Goal: Find specific page/section: Find specific page/section

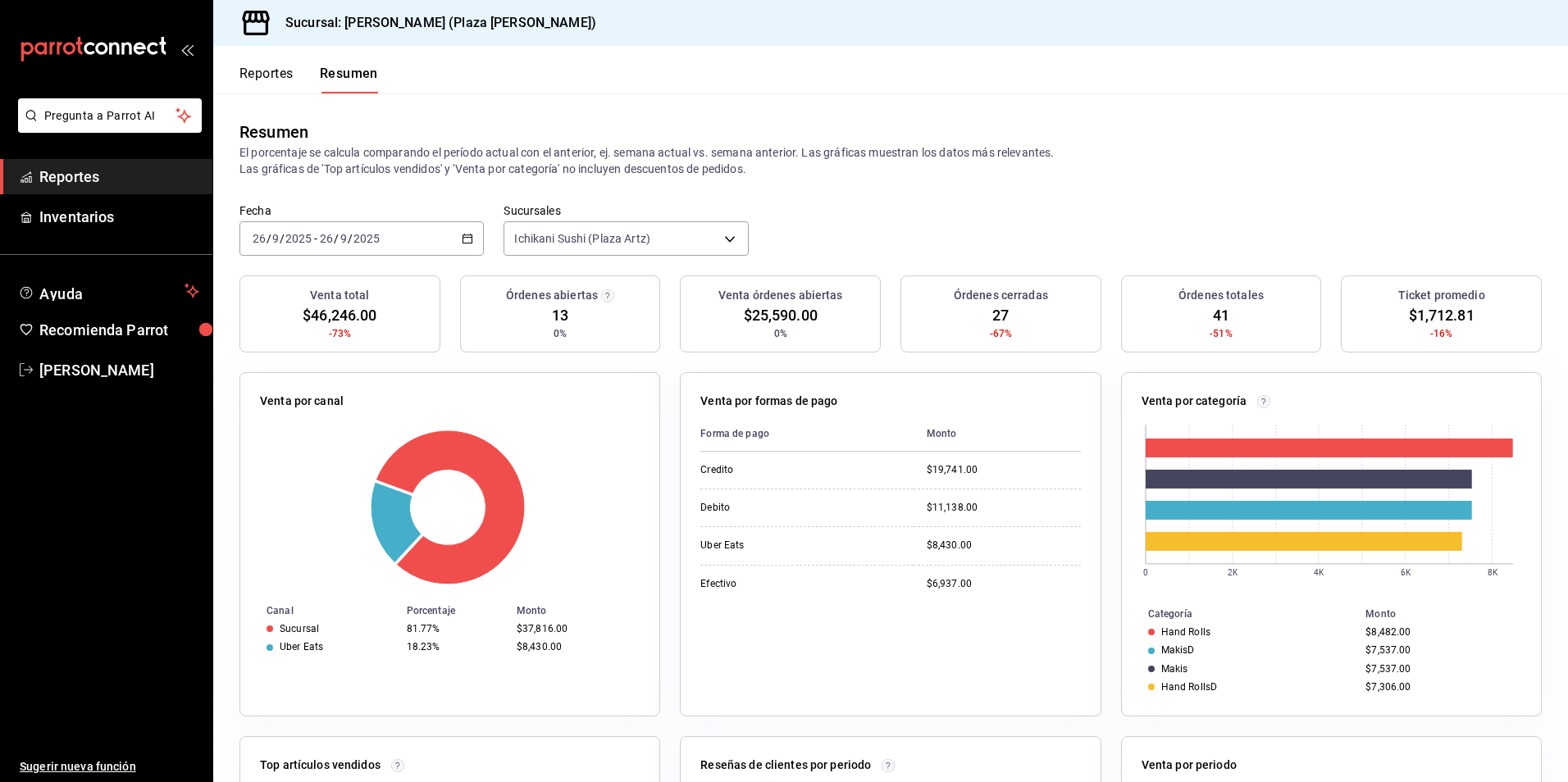
click at [269, 77] on button "Reportes" at bounding box center [267, 79] width 54 height 28
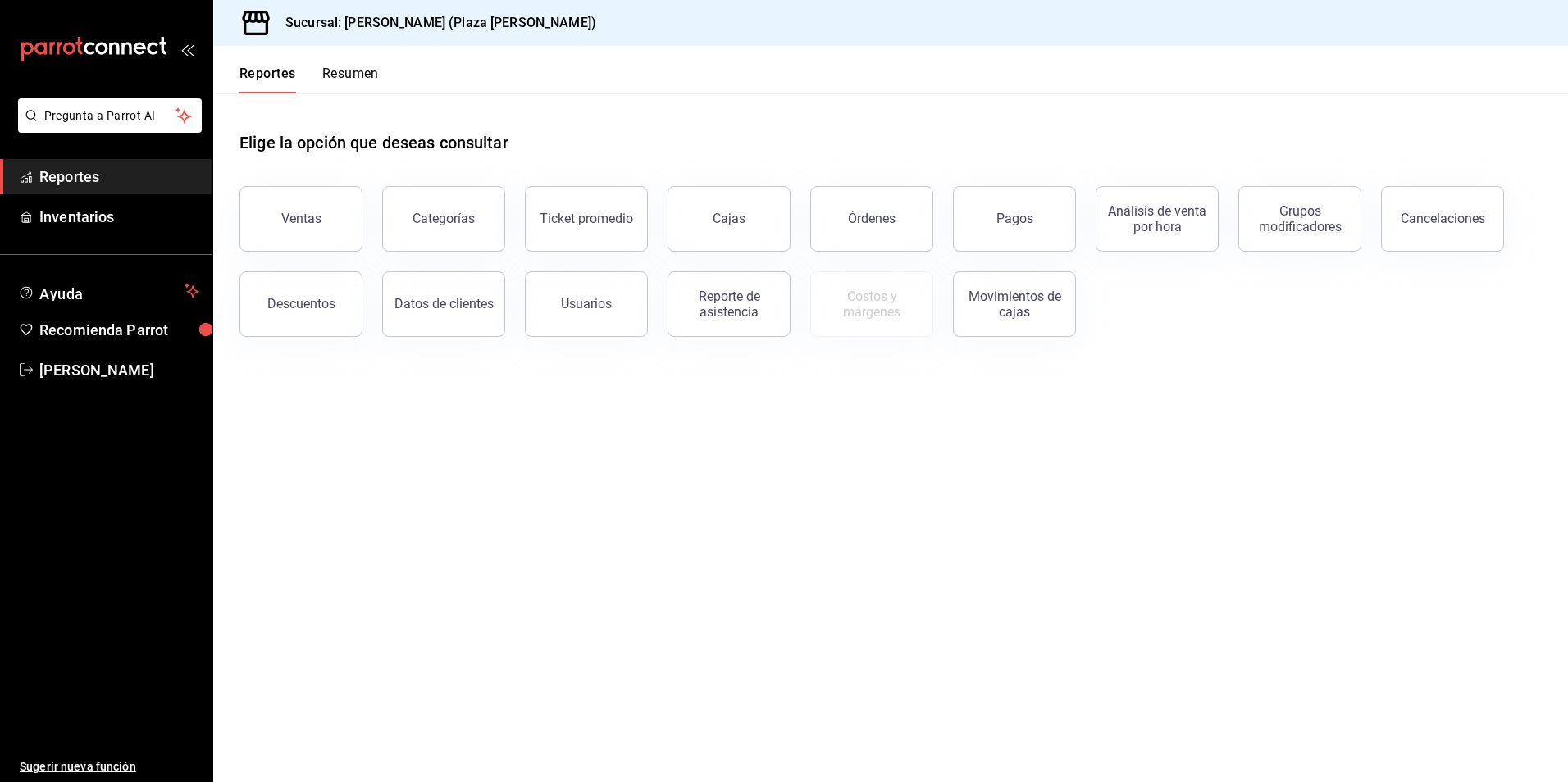
click at [350, 71] on button "Resumen" at bounding box center [350, 79] width 56 height 28
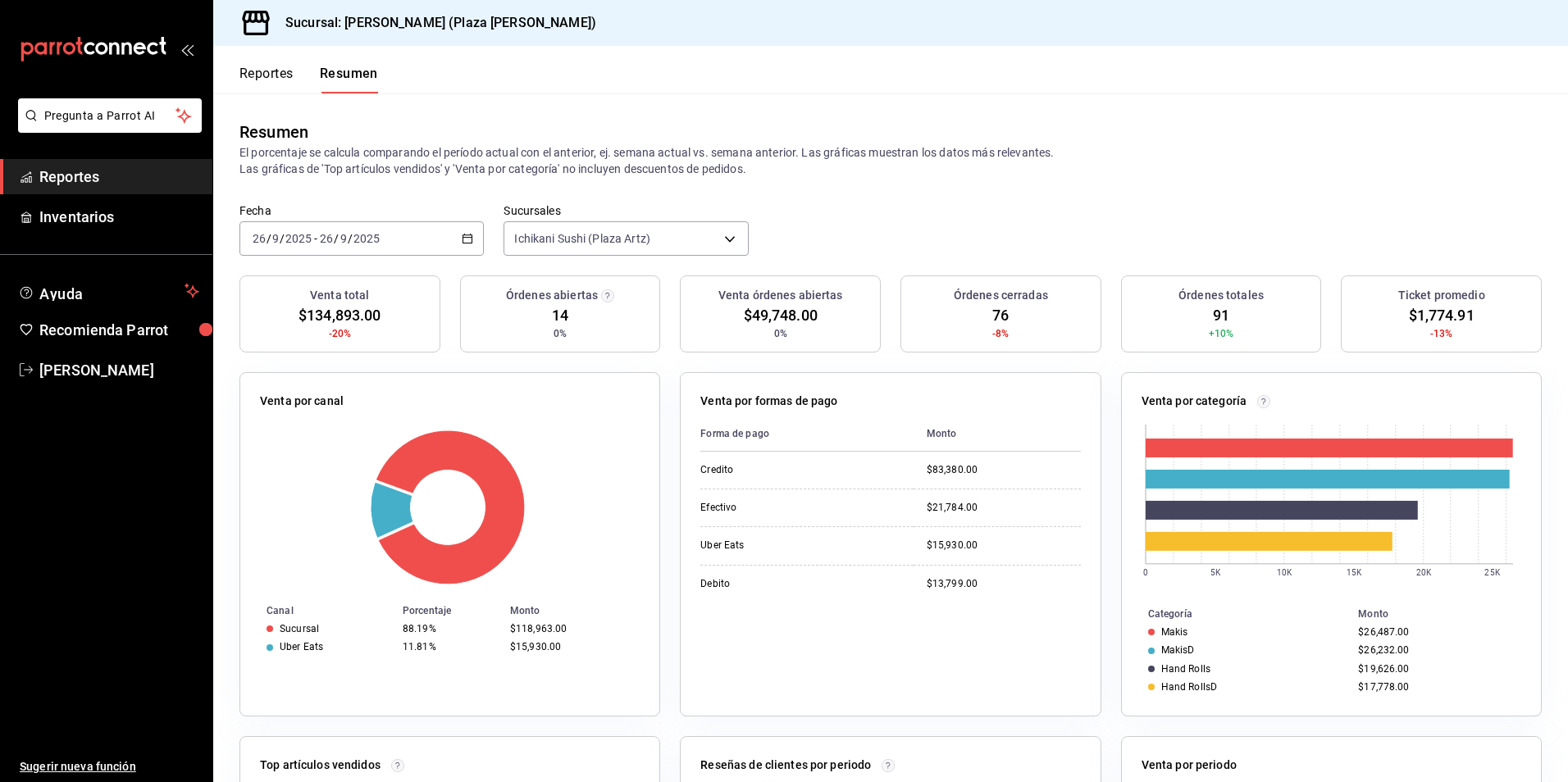
click at [279, 72] on button "Reportes" at bounding box center [267, 79] width 54 height 28
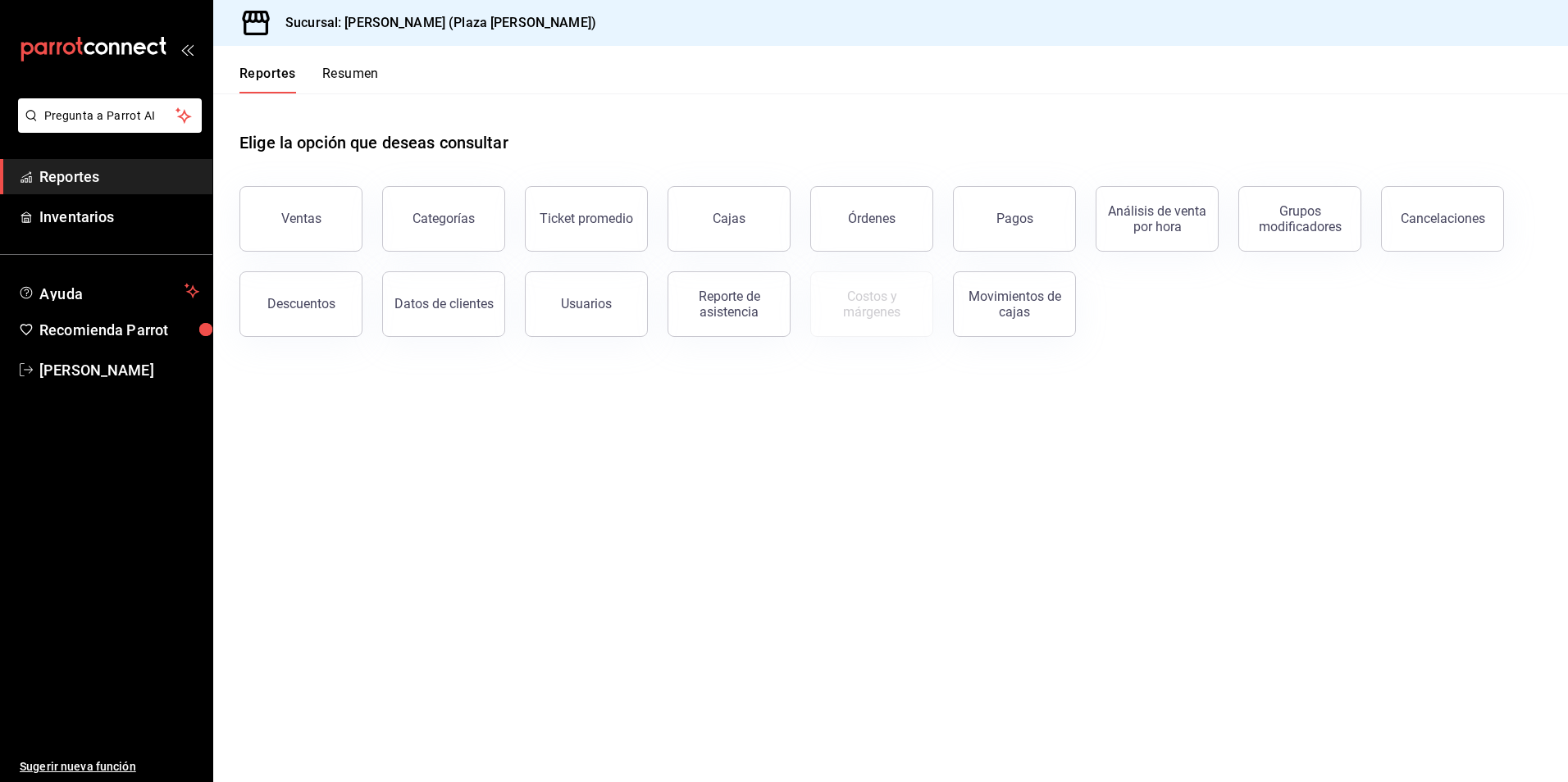
click at [340, 70] on button "Resumen" at bounding box center [350, 79] width 56 height 28
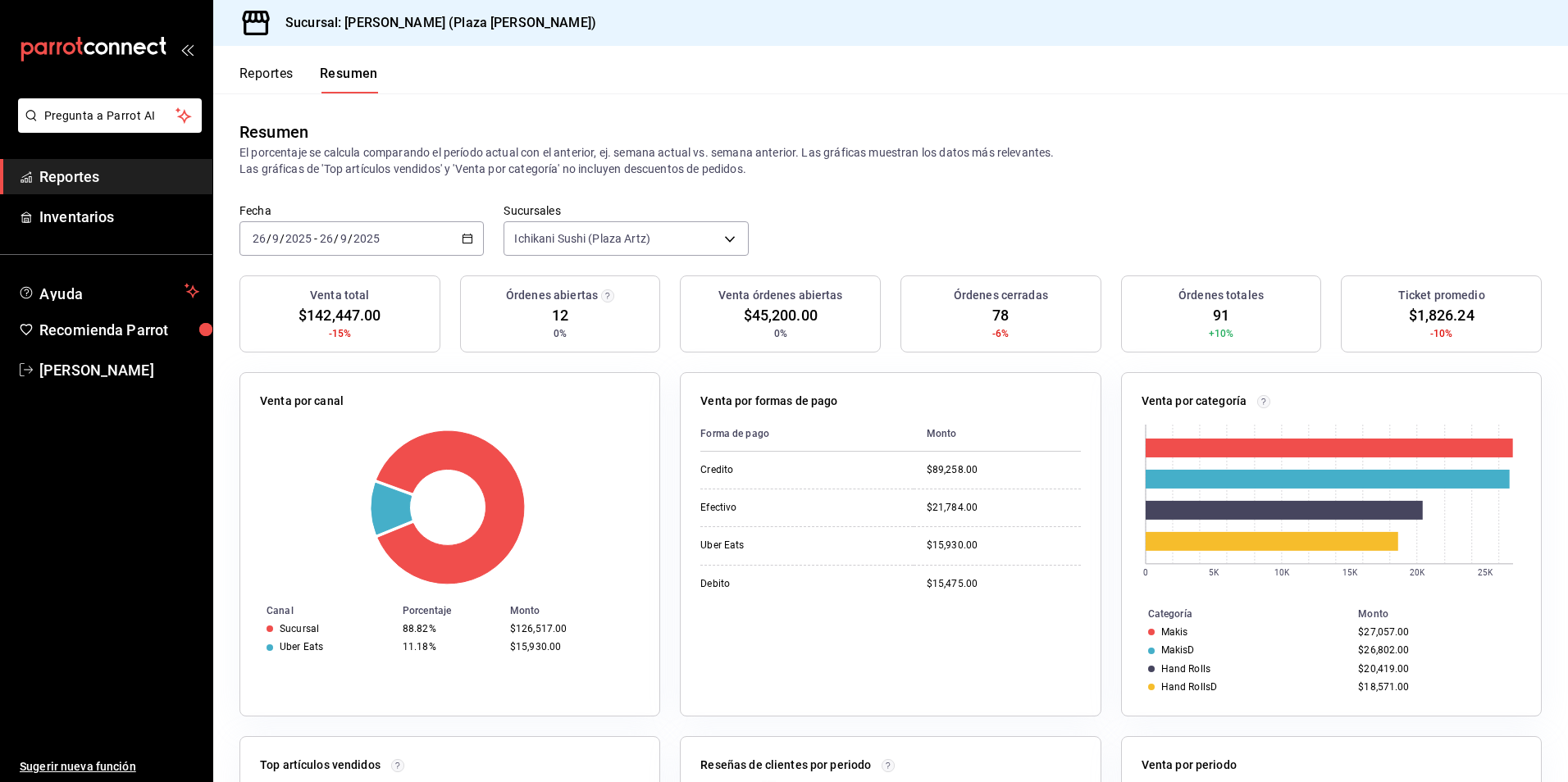
click at [261, 71] on button "Reportes" at bounding box center [267, 79] width 54 height 28
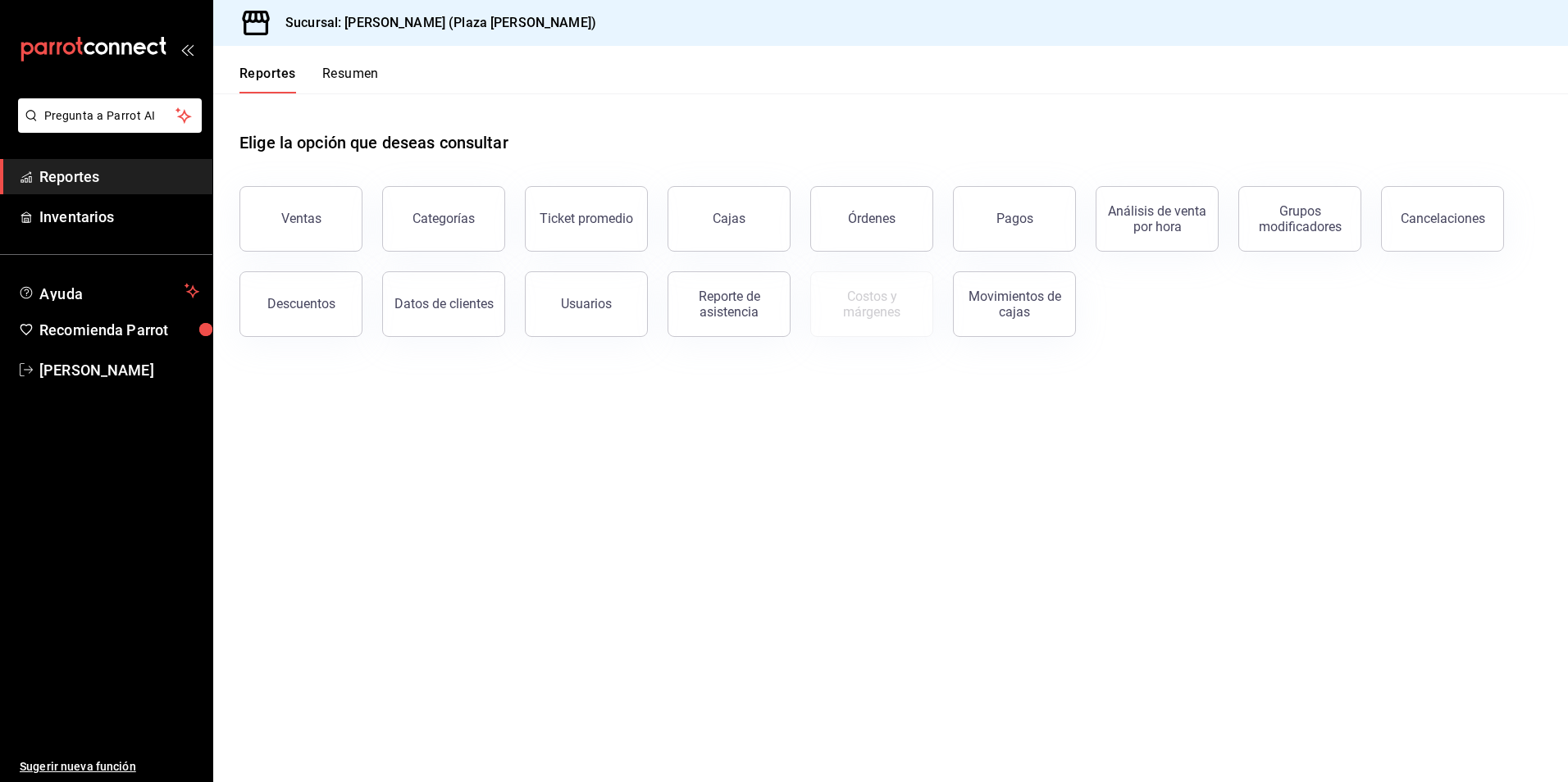
click at [362, 69] on button "Resumen" at bounding box center [350, 79] width 56 height 28
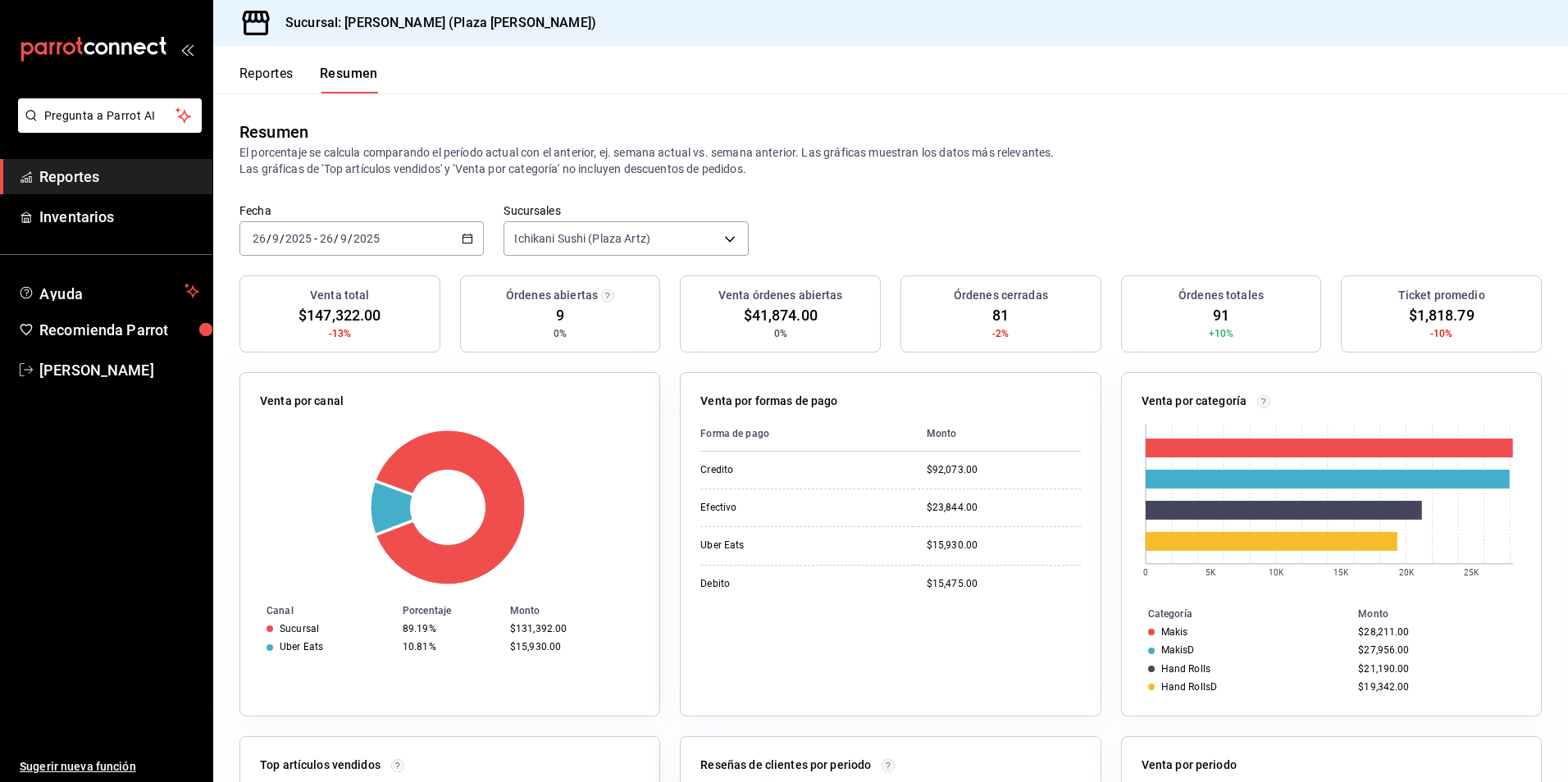
click at [266, 71] on button "Reportes" at bounding box center [267, 79] width 54 height 28
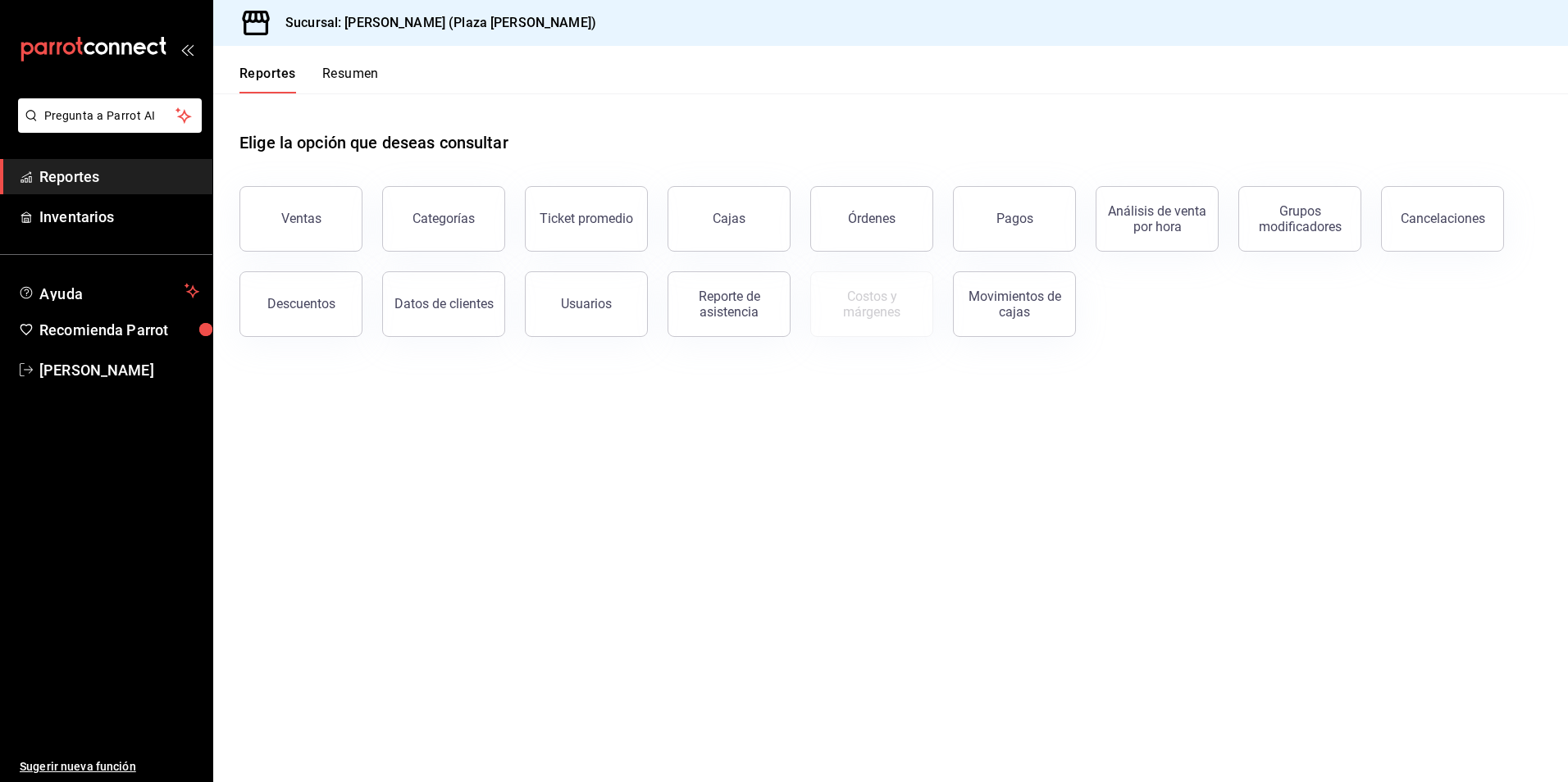
click at [1032, 226] on button "Pagos" at bounding box center [1014, 219] width 123 height 65
